Goal: Information Seeking & Learning: Check status

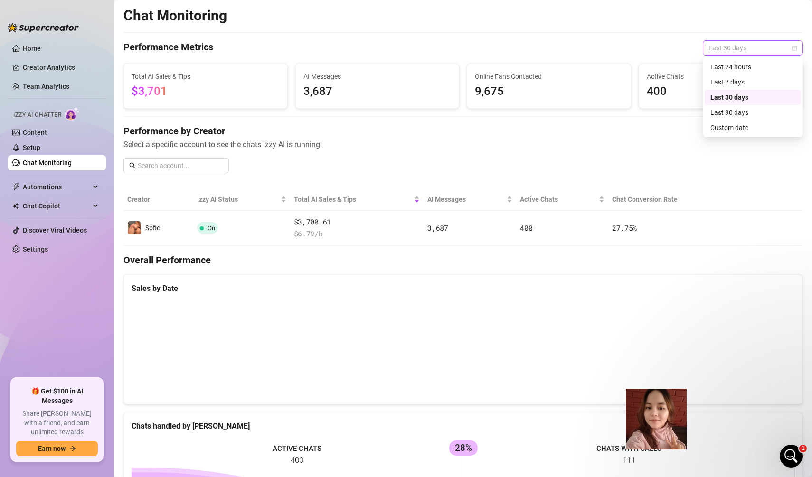
click at [743, 50] on span "Last 30 days" at bounding box center [752, 48] width 88 height 14
click at [762, 111] on div "Last 90 days" at bounding box center [752, 112] width 84 height 10
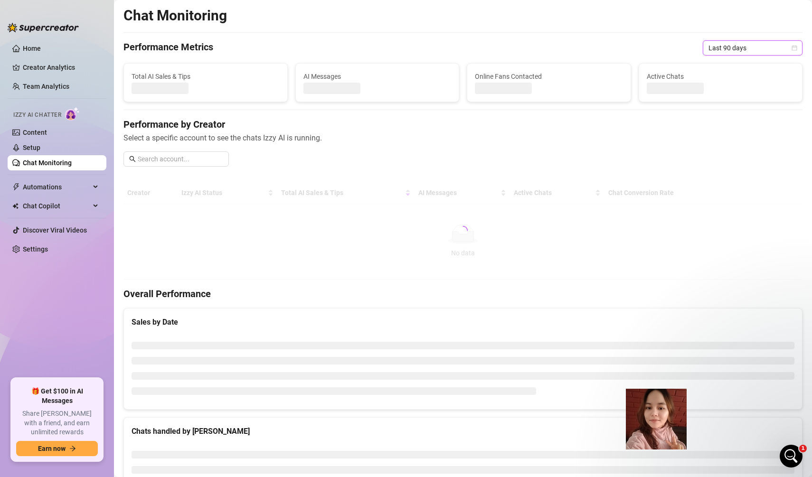
click at [746, 39] on div "Chat Monitoring Performance Metrics Last 90 days Last 90 days Total AI Sales & …" at bounding box center [462, 292] width 679 height 571
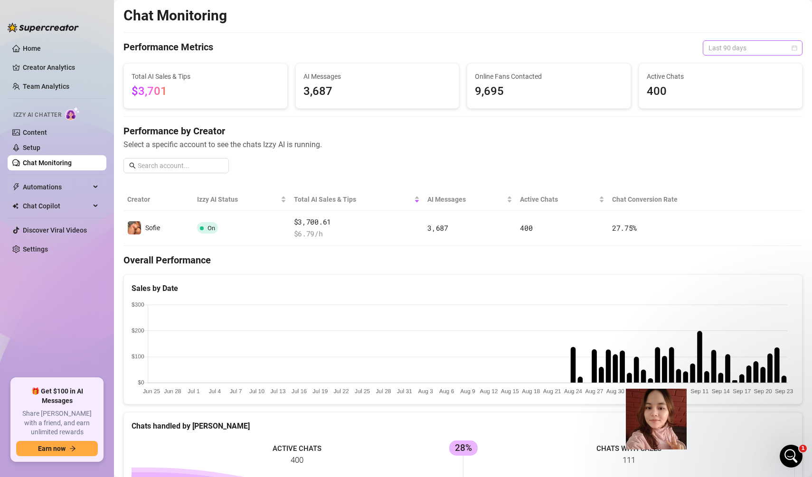
click at [746, 49] on span "Last 90 days" at bounding box center [752, 48] width 88 height 14
click at [735, 93] on div "Last 30 days" at bounding box center [752, 97] width 84 height 10
click at [796, 445] on div "Open Intercom Messenger" at bounding box center [789, 454] width 23 height 23
click at [688, 412] on div "Chats handled by [PERSON_NAME]" at bounding box center [463, 421] width 678 height 19
click at [682, 415] on div "Chats handled by [PERSON_NAME]" at bounding box center [463, 421] width 678 height 19
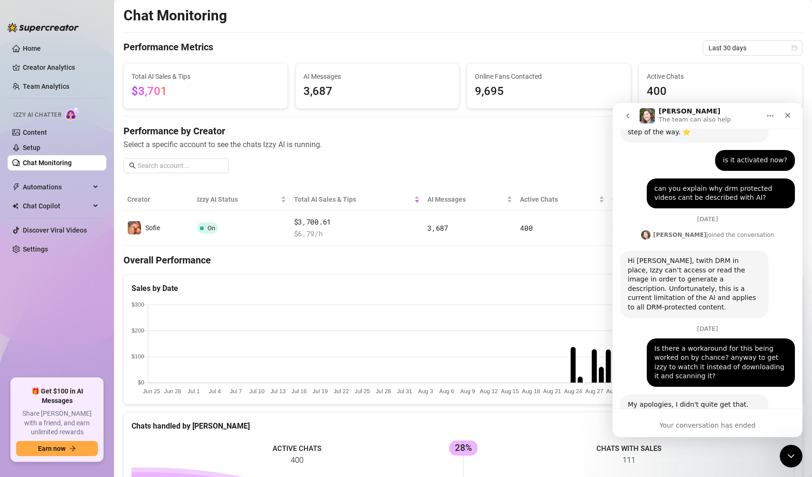
scroll to position [440, 0]
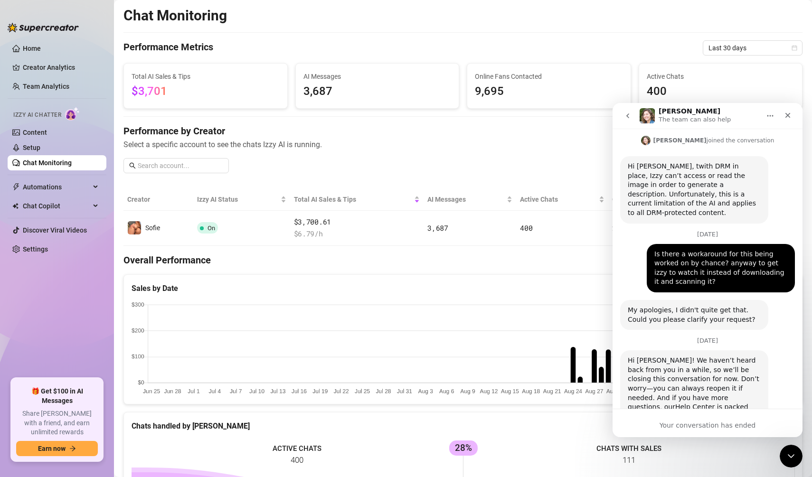
drag, startPoint x: 635, startPoint y: 116, endPoint x: 619, endPoint y: 115, distance: 15.7
click at [634, 116] on button "go back" at bounding box center [628, 116] width 18 height 18
click at [627, 121] on button "go back" at bounding box center [628, 116] width 18 height 18
click at [619, 115] on button "go back" at bounding box center [628, 116] width 18 height 18
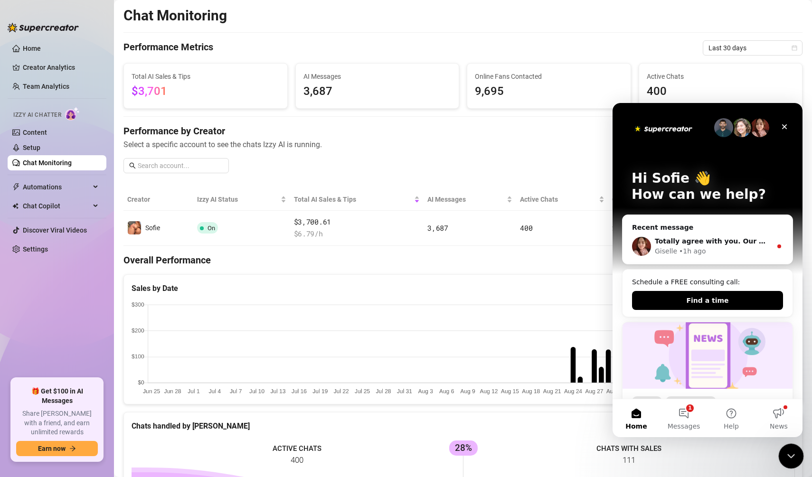
click at [778, 450] on html at bounding box center [789, 454] width 23 height 23
click at [465, 132] on h4 "Performance by Creator" at bounding box center [462, 130] width 679 height 13
click at [784, 125] on icon "Close" at bounding box center [784, 127] width 8 height 8
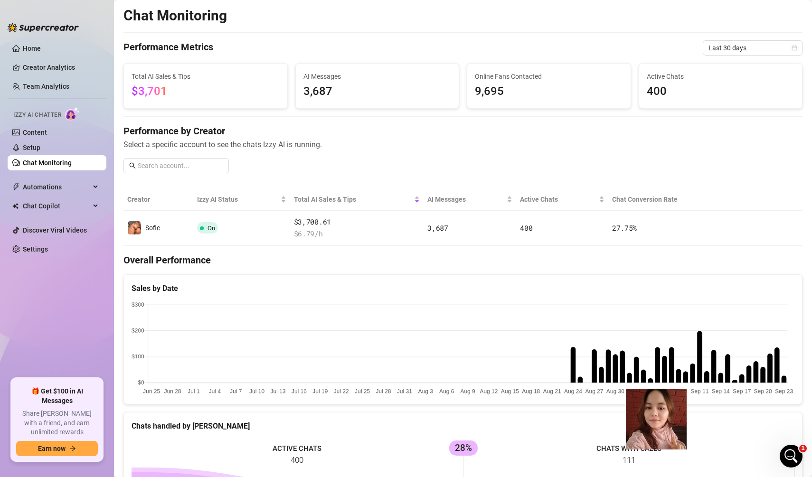
scroll to position [0, 0]
